Goal: Navigation & Orientation: Find specific page/section

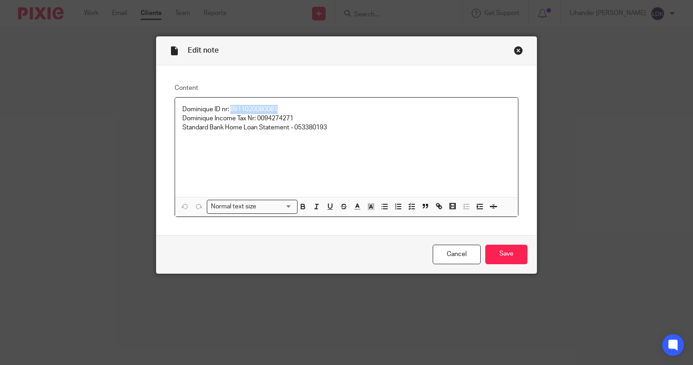
click at [515, 50] on div "Close this dialog window" at bounding box center [518, 50] width 9 height 9
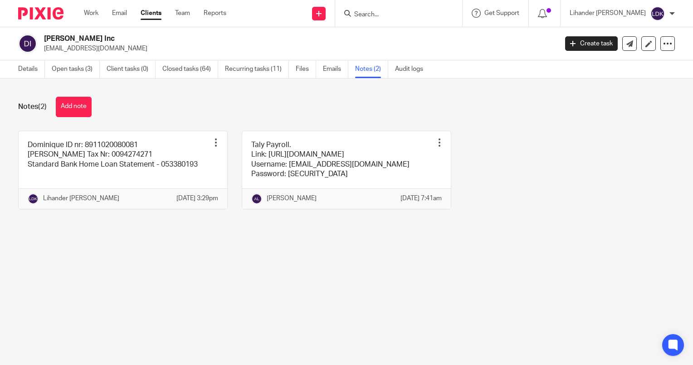
click at [386, 15] on input "Search" at bounding box center [394, 15] width 82 height 8
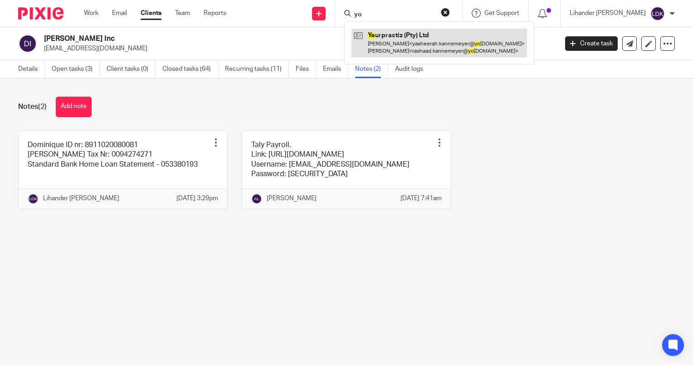
type input "yo"
click at [414, 35] on link at bounding box center [440, 43] width 176 height 28
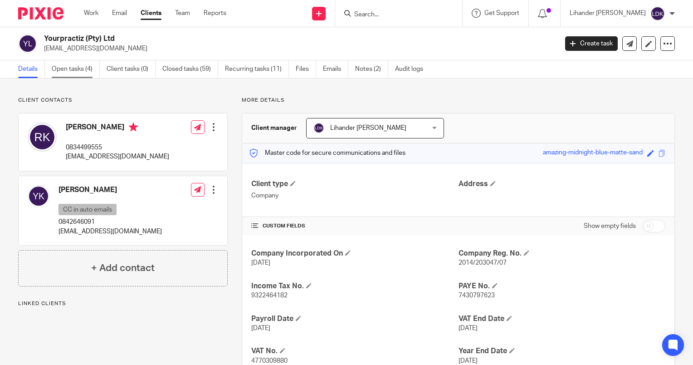
click at [81, 66] on link "Open tasks (4)" at bounding box center [76, 69] width 48 height 18
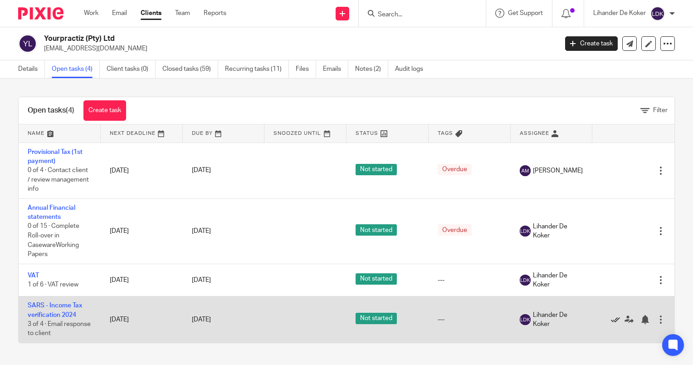
click at [611, 322] on icon at bounding box center [615, 319] width 9 height 9
